Goal: Task Accomplishment & Management: Manage account settings

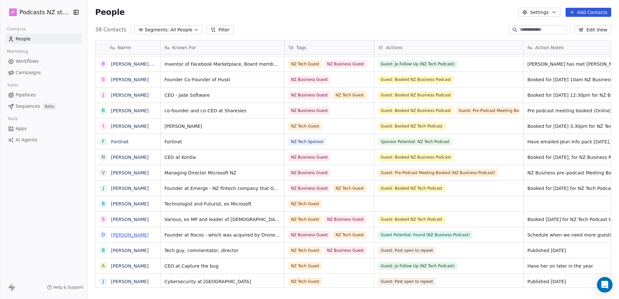
click at [128, 237] on link "[PERSON_NAME]" at bounding box center [130, 235] width 38 height 5
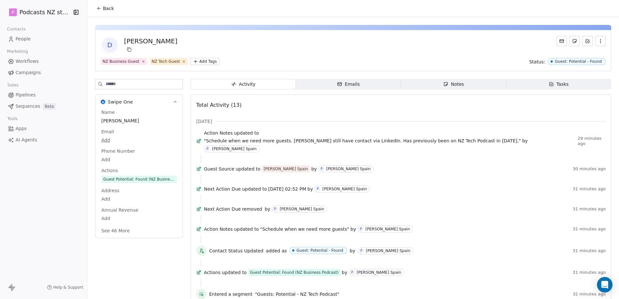
drag, startPoint x: 136, startPoint y: 172, endPoint x: 98, endPoint y: 7, distance: 169.1
click at [98, 7] on icon at bounding box center [99, 8] width 5 height 5
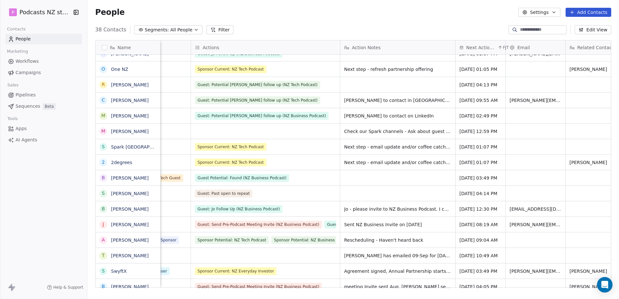
scroll to position [5, 181]
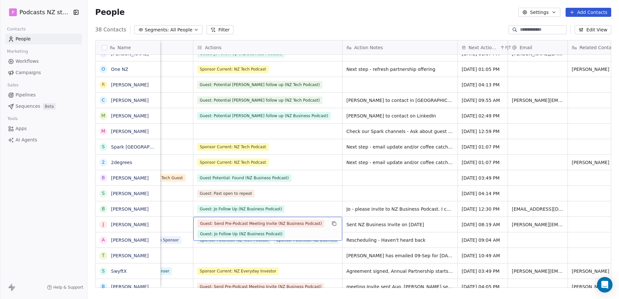
click at [293, 222] on span "Guest: Send Pre-Podcast Meeting Invite (NZ Business Podcast)" at bounding box center [261, 224] width 127 height 8
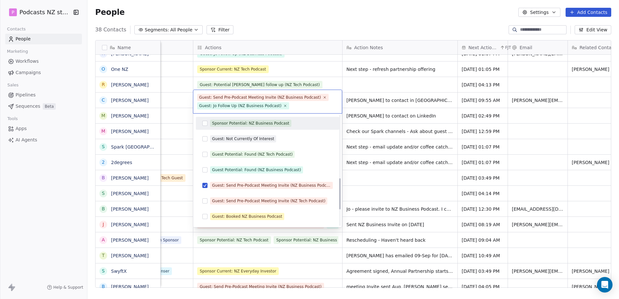
scroll to position [222, 0]
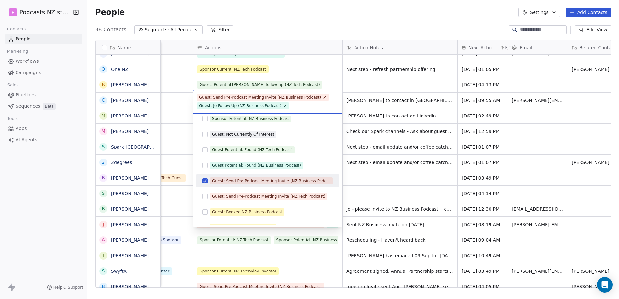
click at [202, 180] on button "Suggestions" at bounding box center [204, 181] width 5 height 5
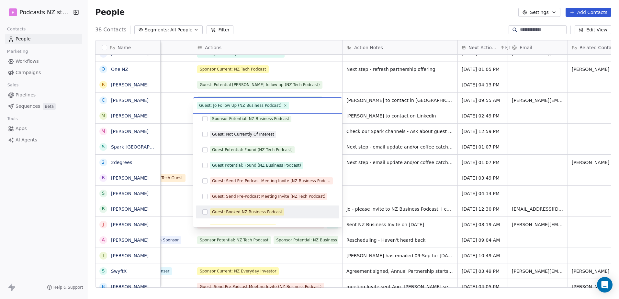
click at [206, 215] on div "Guest: Booked NZ Business Podcast" at bounding box center [268, 212] width 138 height 10
click at [169, 210] on html "P Podcasts NZ studio Contacts People Marketing Workflows Campaigns Sales Pipeli…" at bounding box center [309, 149] width 619 height 299
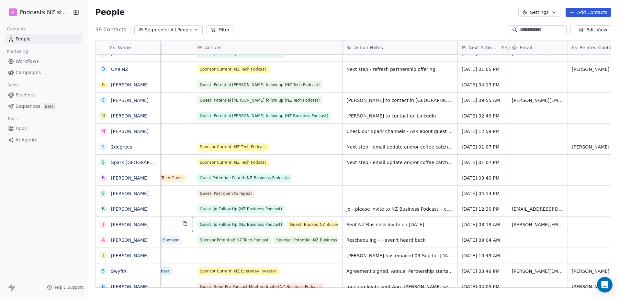
scroll to position [5, 124]
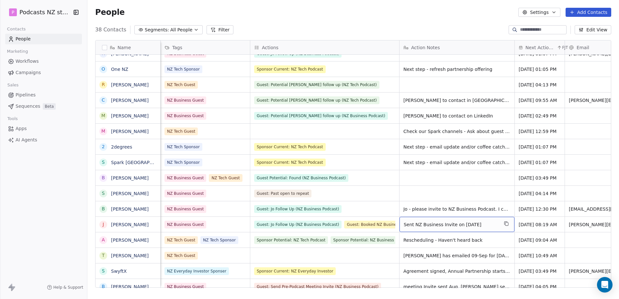
click at [436, 222] on span "Sent NZ Business Invite on [DATE]" at bounding box center [451, 225] width 95 height 6
type textarea "**********"
click at [461, 178] on html "P Podcasts NZ studio Contacts People Marketing Workflows Campaigns Sales Pipeli…" at bounding box center [309, 149] width 619 height 299
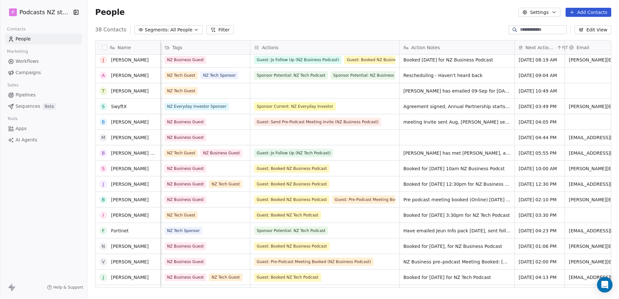
scroll to position [237, 0]
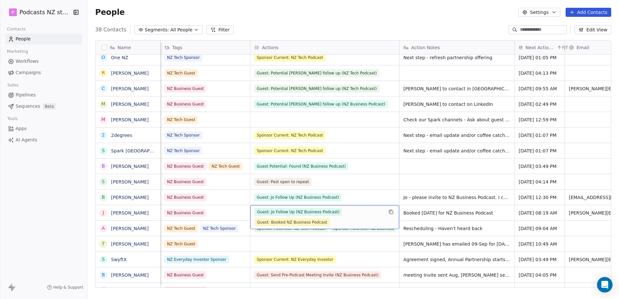
click at [355, 208] on div "Guest: Jo Follow Up (NZ Business Podcast) Guest: Booked NZ Business Podcast" at bounding box center [319, 217] width 129 height 18
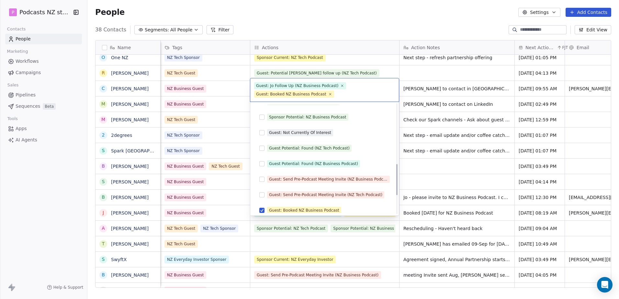
scroll to position [212, 0]
click at [314, 180] on div "Guest: Send Pre-Podcast Meeting Invite (NZ Business Podcast)" at bounding box center [328, 179] width 119 height 6
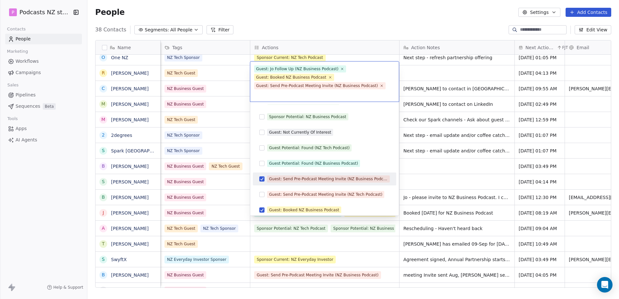
drag, startPoint x: 314, startPoint y: 180, endPoint x: 487, endPoint y: 168, distance: 172.8
click at [487, 168] on html "P Podcasts NZ studio Contacts People Marketing Workflows Campaigns Sales Pipeli…" at bounding box center [309, 149] width 619 height 299
